Goal: Understand site structure: Understand site structure

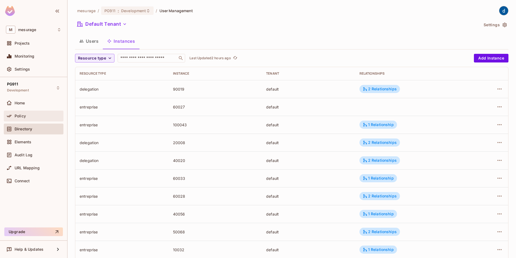
click at [21, 115] on span "Policy" at bounding box center [20, 116] width 11 height 4
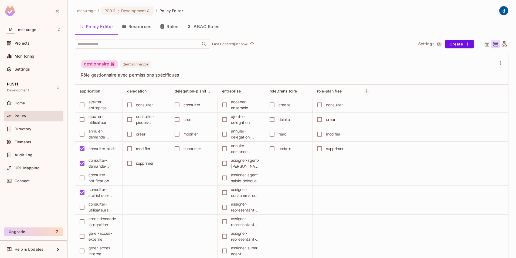
click at [135, 27] on button "Resources" at bounding box center [137, 26] width 38 height 13
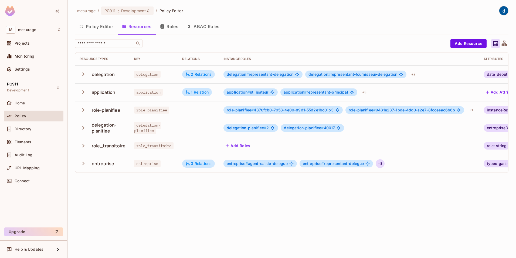
click at [380, 163] on div "+ 8" at bounding box center [380, 163] width 9 height 9
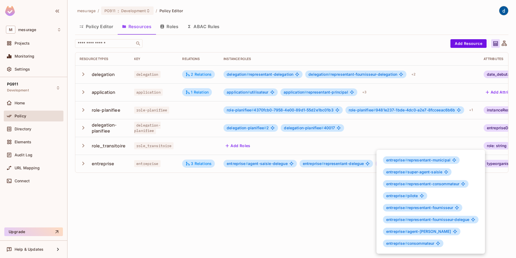
click at [233, 199] on div at bounding box center [258, 129] width 516 height 258
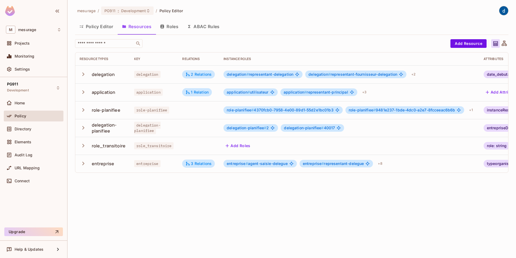
click at [102, 26] on button "Policy Editor" at bounding box center [96, 26] width 43 height 13
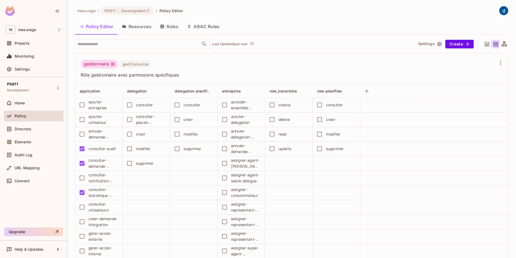
click at [111, 63] on div "gestionnaire" at bounding box center [100, 64] width 38 height 9
click at [170, 25] on button "Roles" at bounding box center [169, 26] width 27 height 13
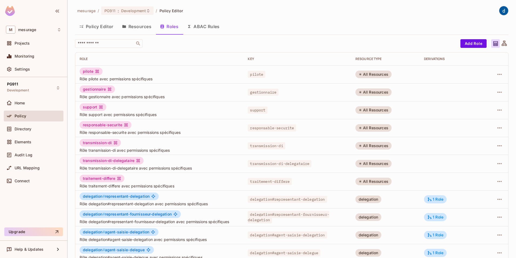
click at [140, 28] on button "Resources" at bounding box center [137, 26] width 38 height 13
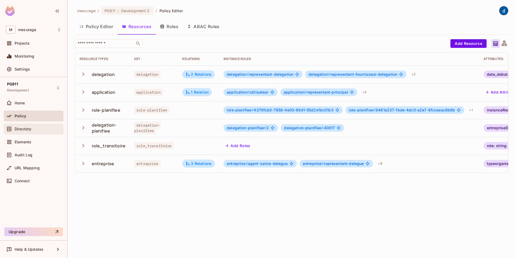
click at [26, 129] on span "Directory" at bounding box center [23, 129] width 17 height 4
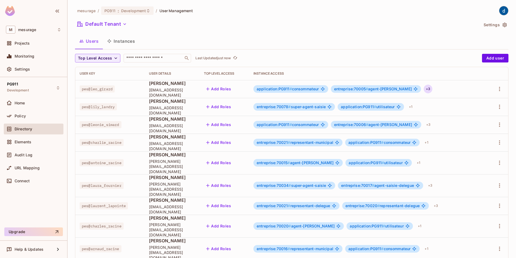
click at [424, 89] on div "+ 3" at bounding box center [428, 88] width 9 height 9
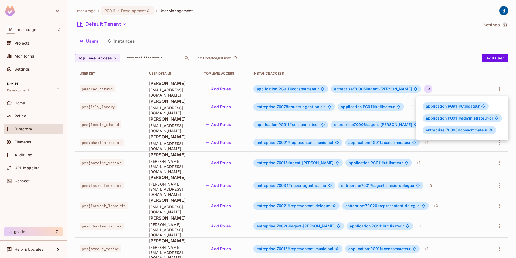
click at [395, 54] on div at bounding box center [258, 129] width 516 height 258
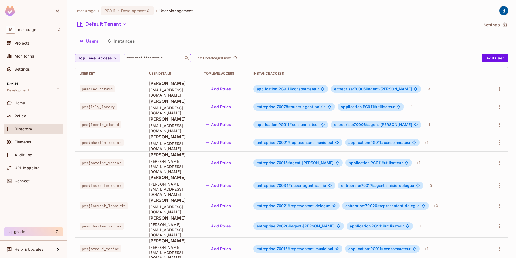
click at [156, 57] on input "text" at bounding box center [153, 57] width 57 height 5
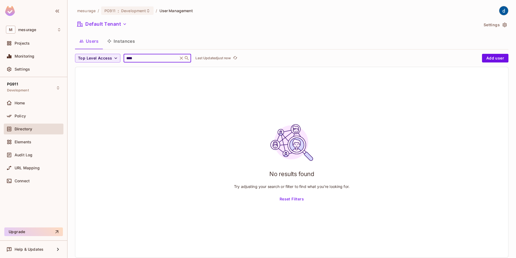
type input "****"
click at [183, 57] on icon at bounding box center [181, 57] width 5 height 5
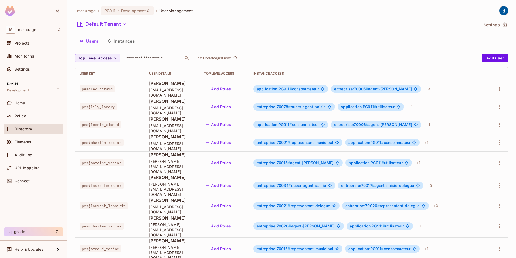
click at [167, 56] on input "text" at bounding box center [153, 57] width 57 height 5
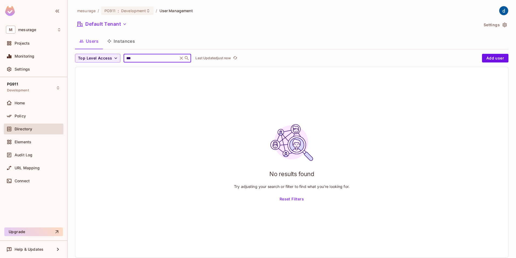
type input "***"
click at [183, 58] on icon at bounding box center [181, 57] width 3 height 3
